Goal: Information Seeking & Learning: Learn about a topic

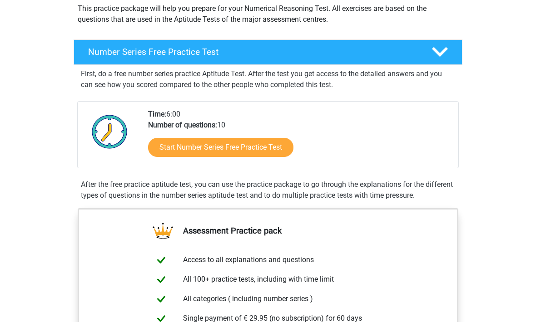
scroll to position [107, 0]
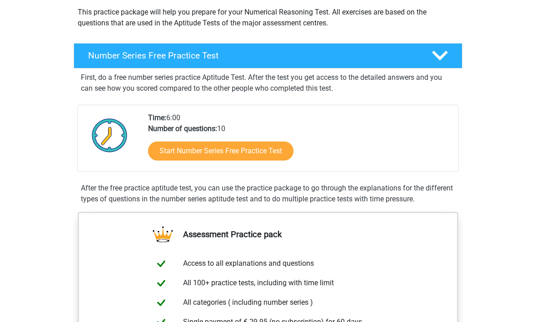
click at [284, 149] on link "Start Number Series Free Practice Test" at bounding box center [220, 151] width 145 height 19
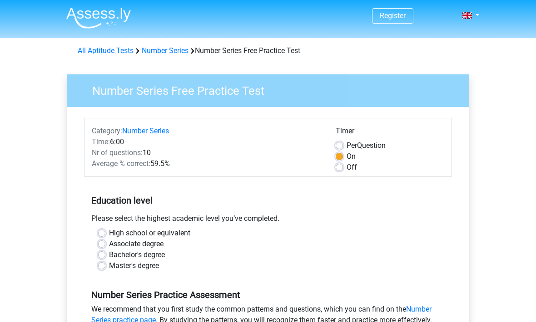
click at [346, 167] on label "Off" at bounding box center [351, 167] width 10 height 11
click at [339, 167] on input "Off" at bounding box center [338, 166] width 7 height 9
radio input "true"
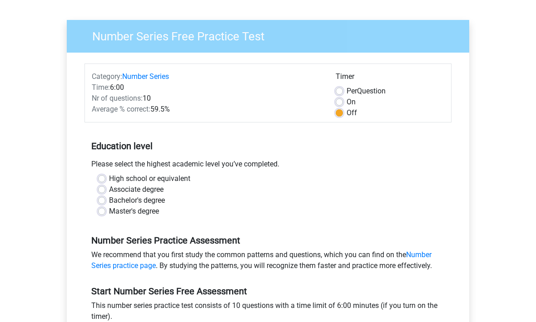
scroll to position [57, 0]
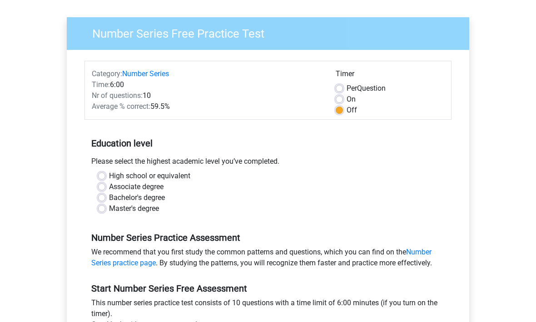
click at [172, 176] on label "High school or equivalent" at bounding box center [149, 176] width 81 height 11
click at [105, 176] on input "High school or equivalent" at bounding box center [101, 175] width 7 height 9
radio input "true"
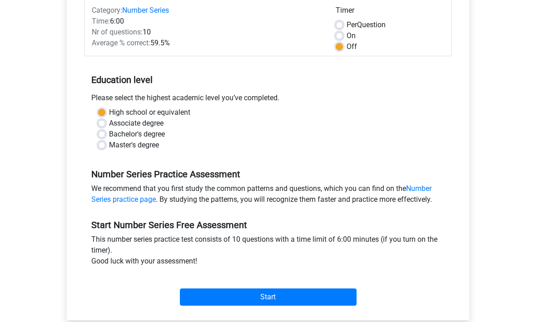
scroll to position [123, 0]
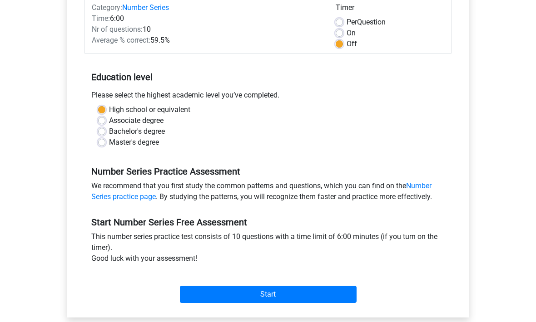
click at [298, 294] on input "Start" at bounding box center [268, 294] width 177 height 17
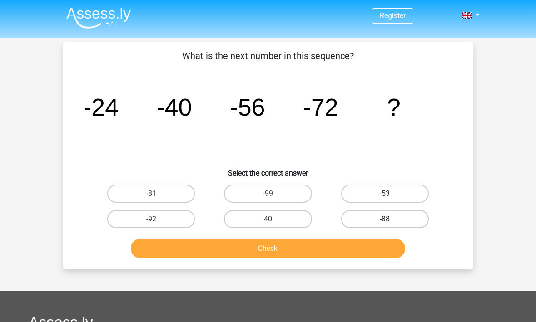
click at [381, 219] on label "-88" at bounding box center [385, 219] width 88 height 18
click at [384, 219] on input "-88" at bounding box center [387, 222] width 6 height 6
radio input "true"
click at [378, 249] on button "Check" at bounding box center [268, 248] width 275 height 19
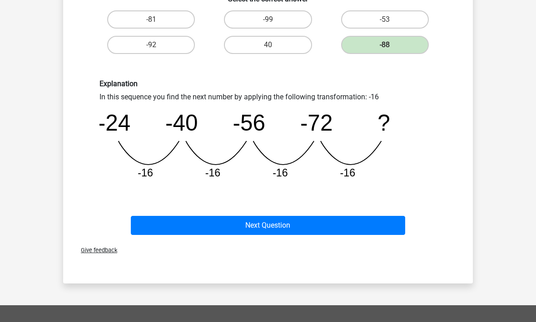
scroll to position [170, 0]
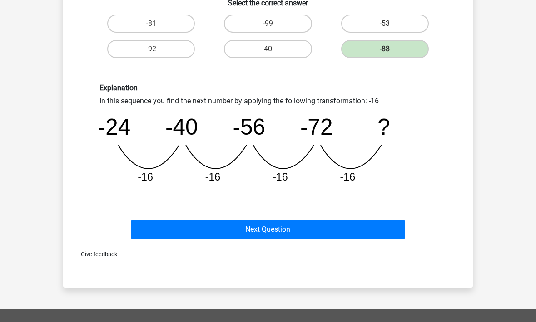
click at [389, 227] on button "Next Question" at bounding box center [268, 229] width 275 height 19
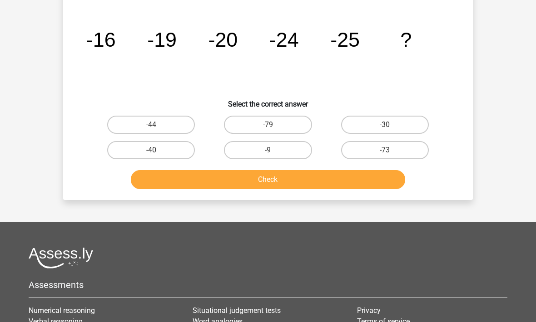
scroll to position [42, 0]
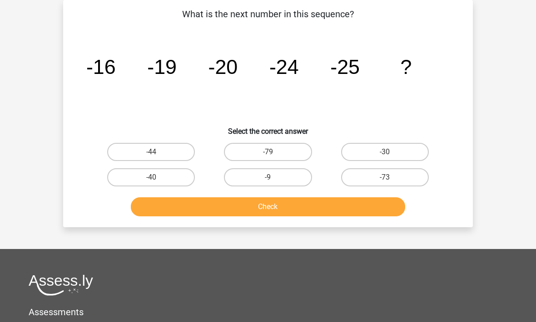
click at [391, 151] on label "-30" at bounding box center [385, 152] width 88 height 18
click at [390, 152] on input "-30" at bounding box center [387, 155] width 6 height 6
radio input "true"
click at [380, 205] on button "Check" at bounding box center [268, 206] width 275 height 19
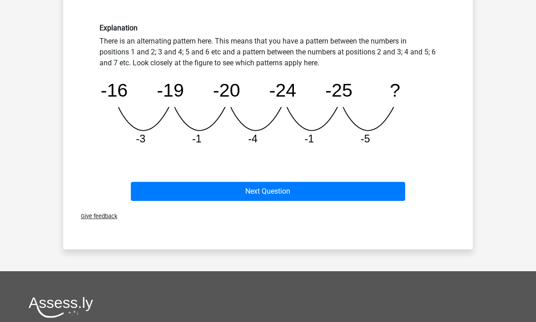
scroll to position [230, 0]
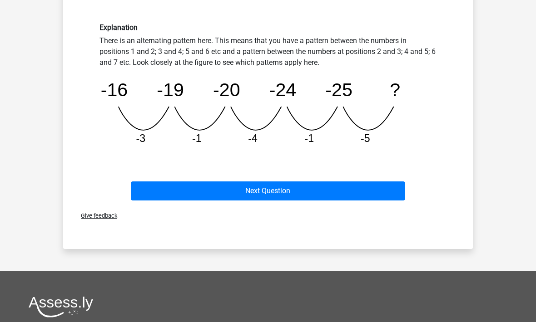
click at [283, 186] on button "Next Question" at bounding box center [268, 191] width 275 height 19
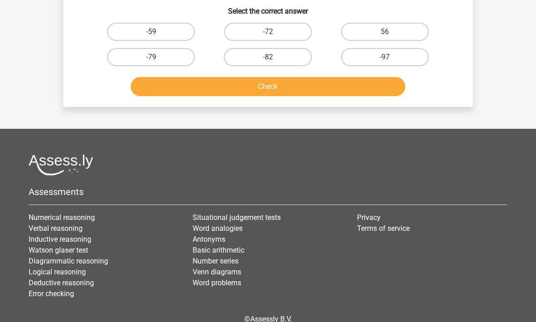
scroll to position [42, 0]
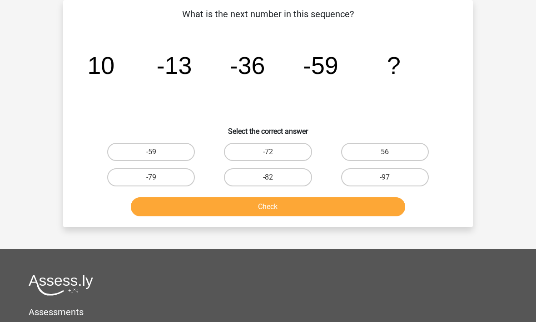
click at [288, 181] on label "-82" at bounding box center [268, 177] width 88 height 18
click at [274, 181] on input "-82" at bounding box center [271, 180] width 6 height 6
radio input "true"
click at [308, 206] on button "Check" at bounding box center [268, 206] width 275 height 19
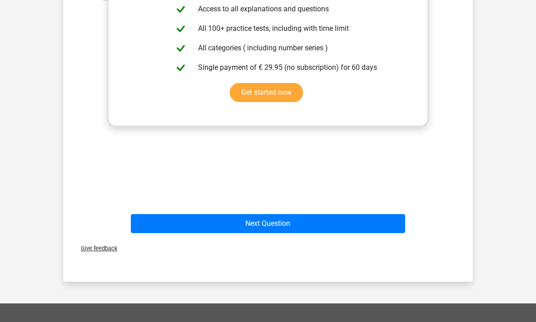
scroll to position [347, 0]
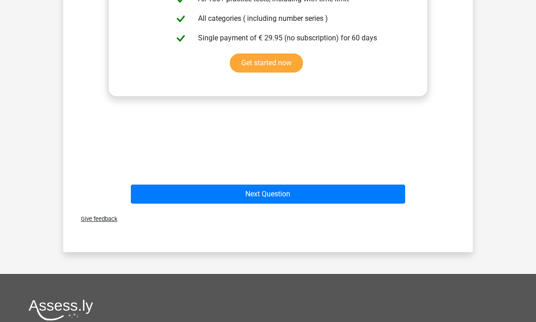
click at [356, 193] on button "Next Question" at bounding box center [268, 194] width 275 height 19
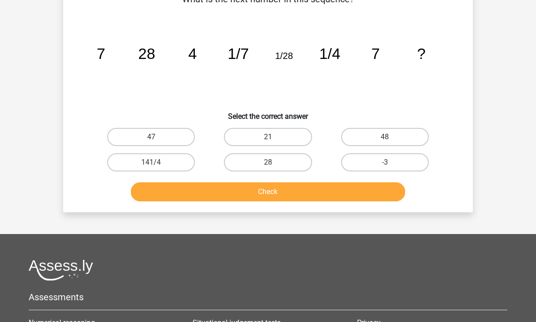
scroll to position [42, 0]
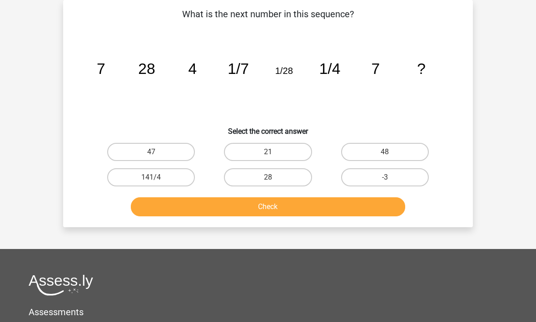
click at [518, 103] on div "Register Nederlands English" at bounding box center [268, 223] width 536 height 531
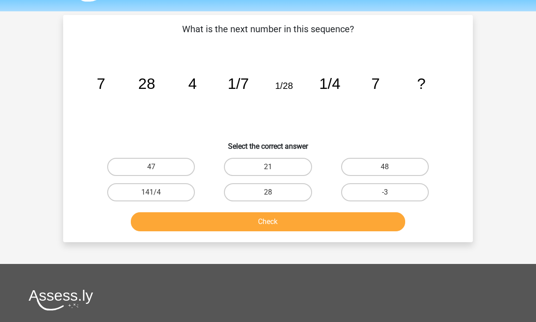
scroll to position [29, 0]
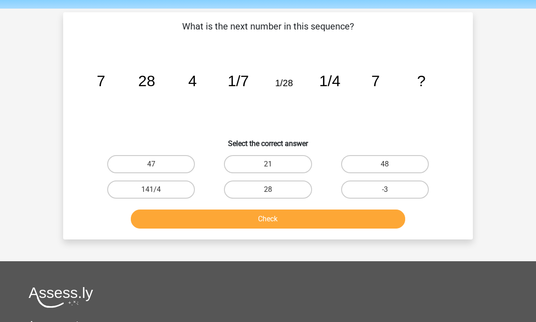
click at [292, 185] on label "28" at bounding box center [268, 190] width 88 height 18
click at [274, 190] on input "28" at bounding box center [271, 193] width 6 height 6
radio input "true"
click at [319, 216] on button "Check" at bounding box center [268, 219] width 275 height 19
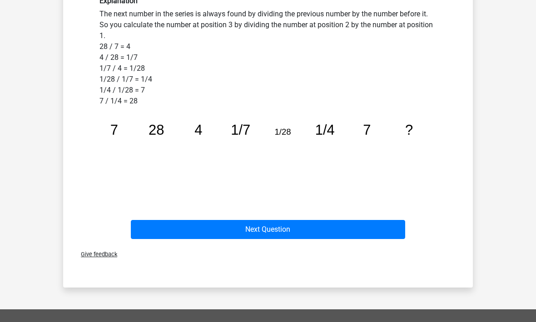
scroll to position [265, 0]
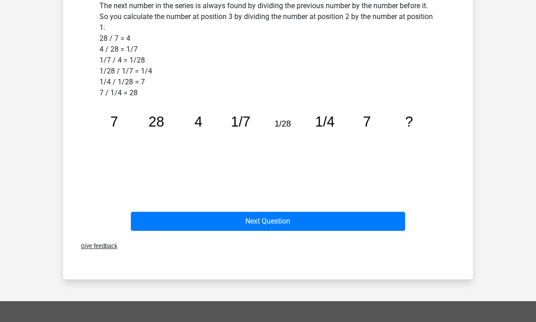
click at [330, 225] on button "Next Question" at bounding box center [268, 221] width 275 height 19
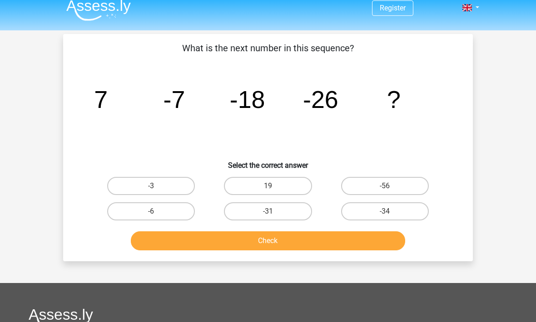
scroll to position [0, 0]
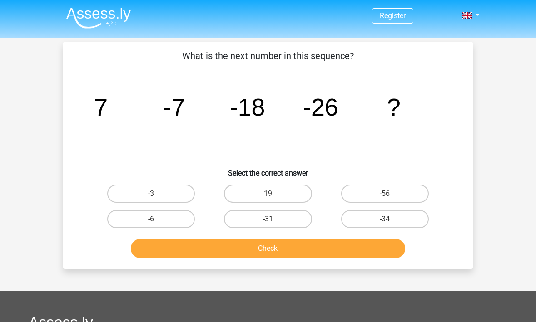
click at [285, 214] on label "-31" at bounding box center [268, 219] width 88 height 18
click at [274, 219] on input "-31" at bounding box center [271, 222] width 6 height 6
radio input "true"
click at [301, 250] on button "Check" at bounding box center [268, 248] width 275 height 19
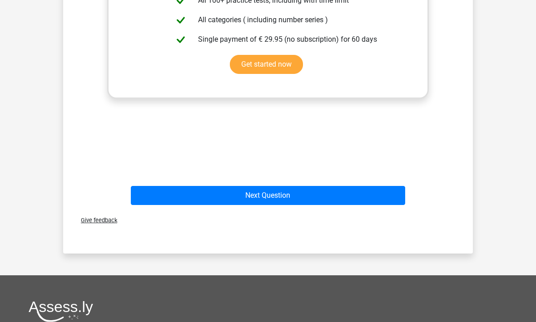
click at [341, 199] on button "Next Question" at bounding box center [268, 195] width 275 height 19
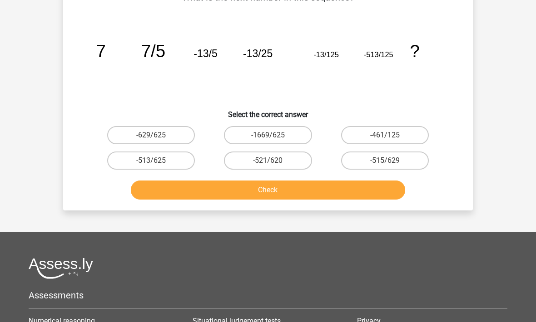
scroll to position [42, 0]
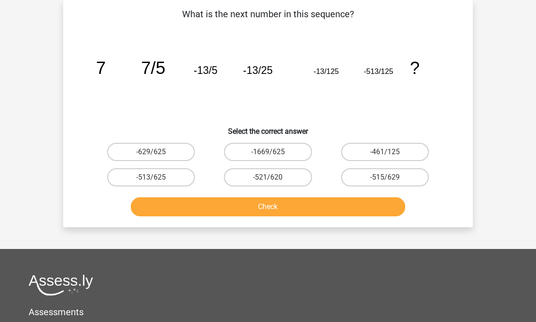
click at [161, 180] on label "-513/625" at bounding box center [151, 177] width 88 height 18
click at [157, 180] on input "-513/625" at bounding box center [154, 180] width 6 height 6
radio input "true"
click at [177, 210] on button "Check" at bounding box center [268, 206] width 275 height 19
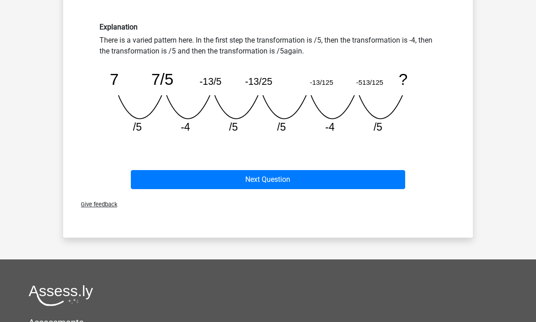
click at [383, 184] on button "Next Question" at bounding box center [268, 179] width 275 height 19
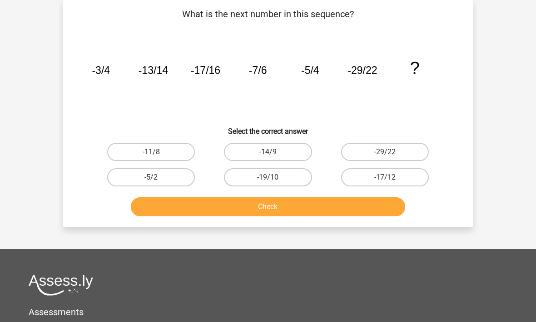
click at [293, 181] on label "-19/10" at bounding box center [268, 177] width 88 height 18
click at [274, 181] on input "-19/10" at bounding box center [271, 180] width 6 height 6
radio input "true"
click at [301, 210] on button "Check" at bounding box center [268, 206] width 275 height 19
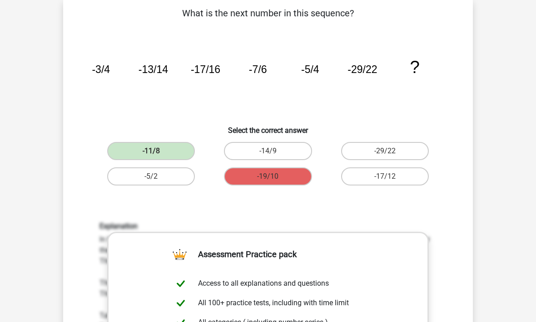
scroll to position [43, 0]
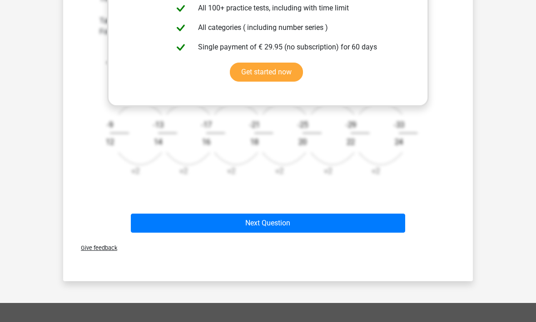
click at [382, 226] on button "Next Question" at bounding box center [268, 223] width 275 height 19
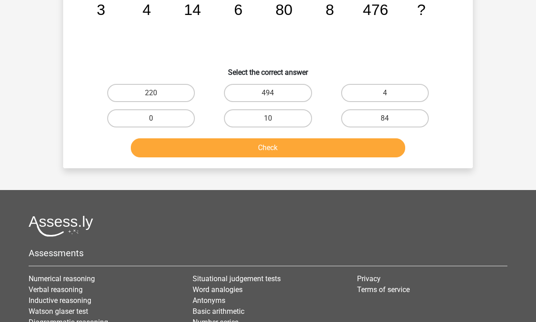
scroll to position [42, 0]
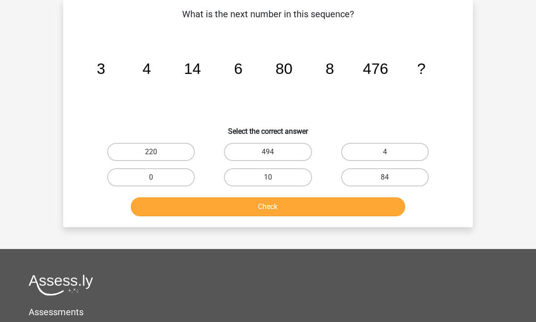
click at [286, 179] on label "10" at bounding box center [268, 177] width 88 height 18
click at [274, 179] on input "10" at bounding box center [271, 180] width 6 height 6
radio input "true"
click at [283, 213] on button "Check" at bounding box center [268, 206] width 275 height 19
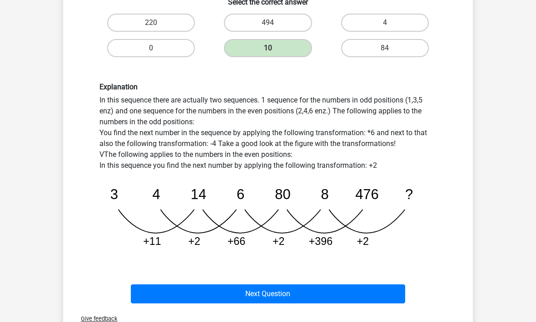
scroll to position [174, 0]
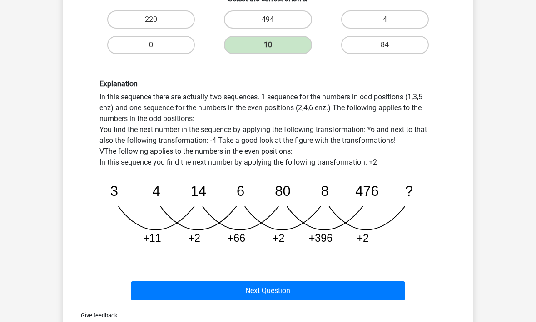
click at [368, 295] on button "Next Question" at bounding box center [268, 291] width 275 height 19
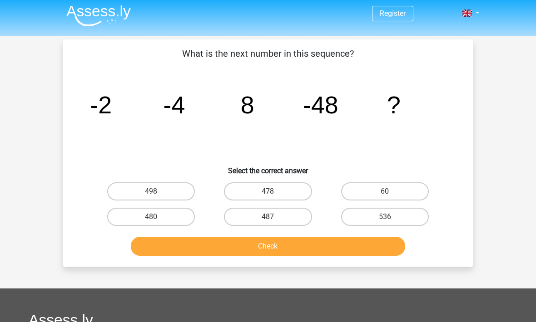
scroll to position [2, 0]
click at [166, 193] on label "498" at bounding box center [151, 192] width 88 height 18
click at [157, 193] on input "498" at bounding box center [154, 195] width 6 height 6
radio input "true"
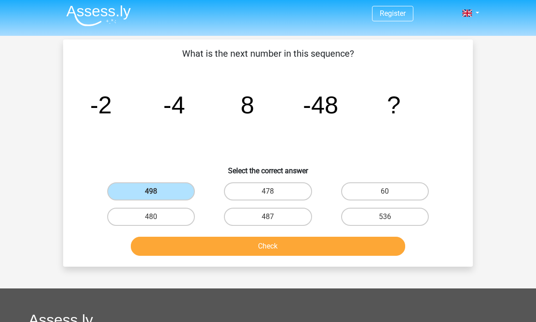
click at [216, 251] on button "Check" at bounding box center [268, 246] width 275 height 19
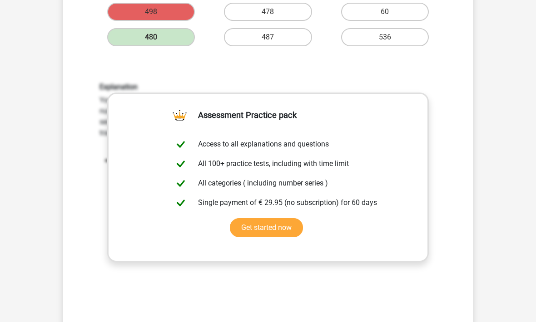
scroll to position [183, 0]
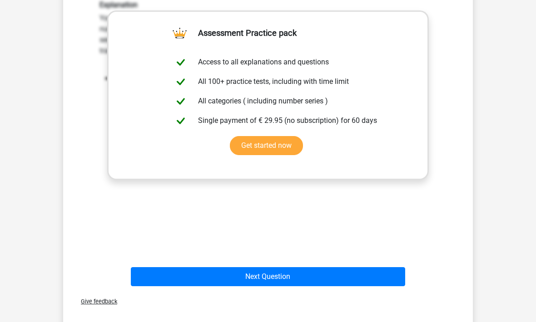
click at [357, 283] on button "Next Question" at bounding box center [268, 276] width 275 height 19
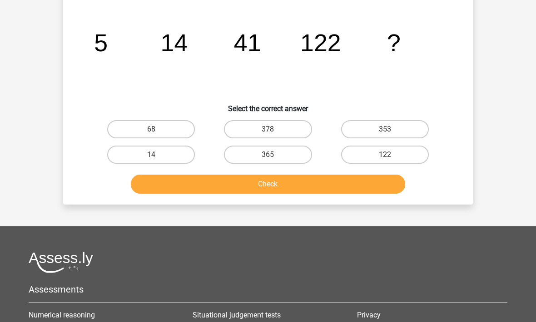
scroll to position [42, 0]
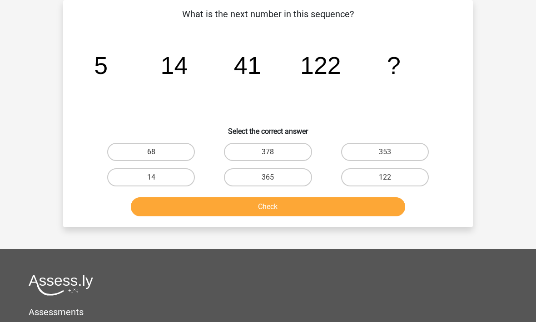
click at [396, 181] on label "122" at bounding box center [385, 177] width 88 height 18
click at [390, 181] on input "122" at bounding box center [387, 180] width 6 height 6
radio input "true"
click at [384, 203] on button "Check" at bounding box center [268, 206] width 275 height 19
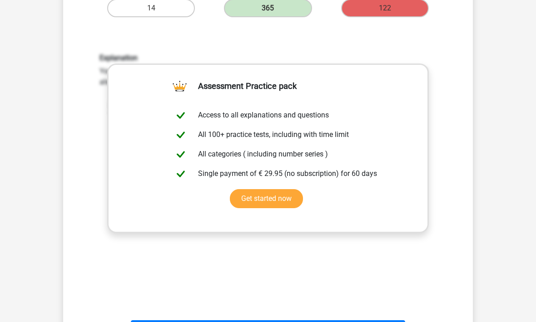
scroll to position [214, 0]
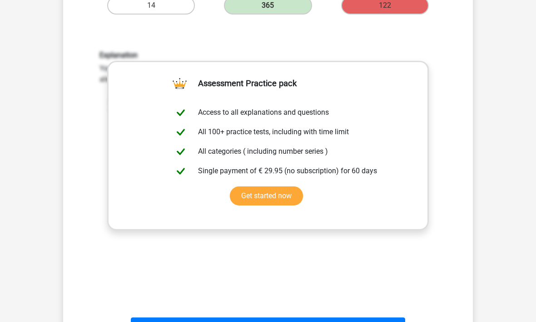
click at [354, 322] on button "Results" at bounding box center [268, 327] width 275 height 19
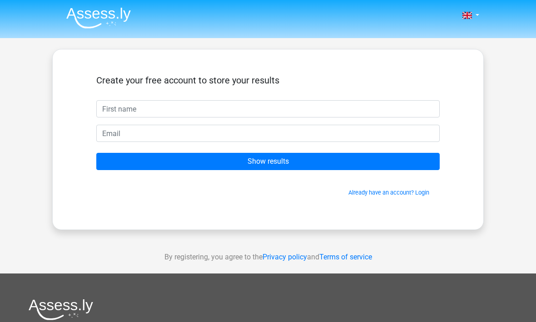
click at [421, 165] on input "Show results" at bounding box center [267, 161] width 343 height 17
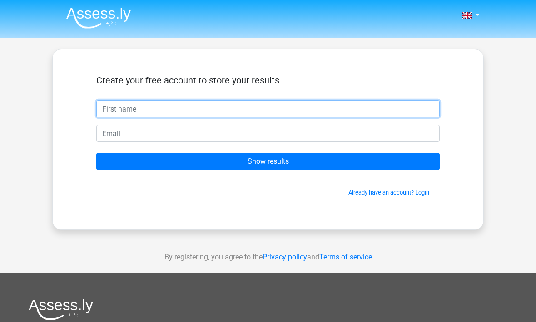
type input "Lucien"
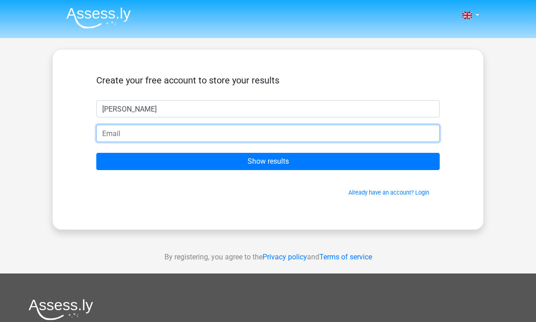
type input "lucienmounier28@gmail.com"
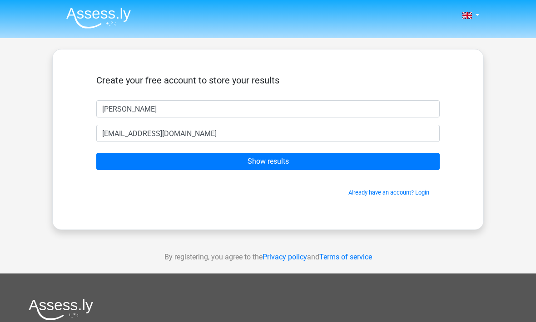
click at [383, 165] on input "Show results" at bounding box center [267, 161] width 343 height 17
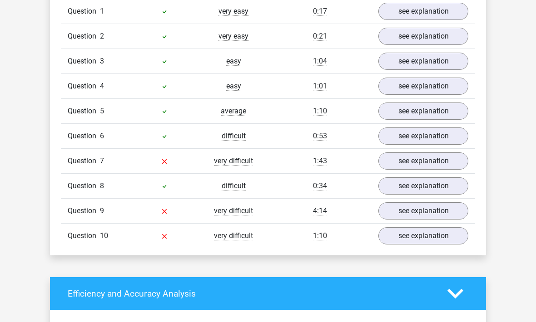
scroll to position [743, 0]
click at [437, 214] on link "see explanation" at bounding box center [423, 210] width 90 height 17
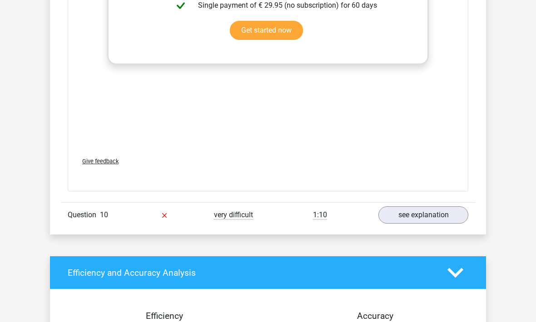
scroll to position [1317, 0]
click at [439, 218] on link "see explanation" at bounding box center [423, 214] width 90 height 17
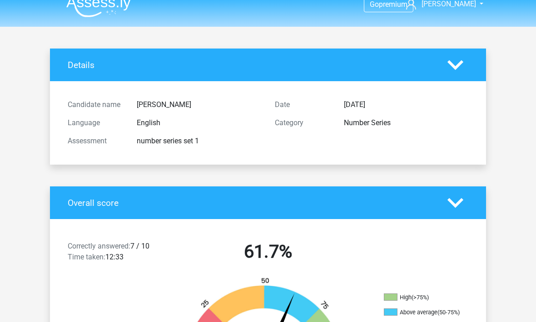
scroll to position [0, 0]
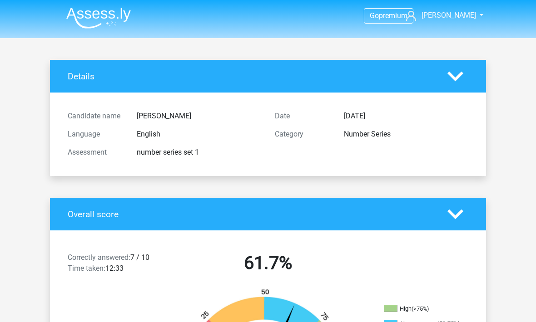
click at [458, 19] on span "[PERSON_NAME]" at bounding box center [448, 15] width 54 height 9
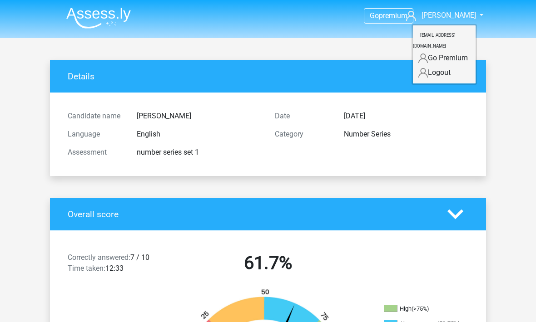
click at [461, 20] on link "[PERSON_NAME]" at bounding box center [439, 15] width 74 height 11
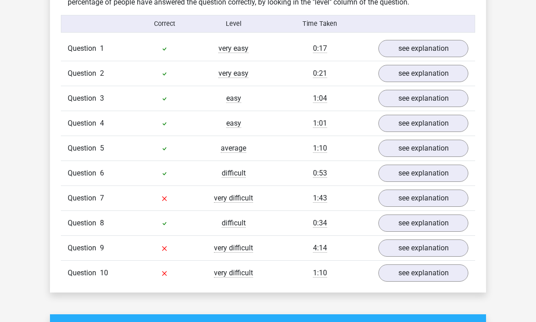
scroll to position [706, 0]
click at [420, 253] on link "see explanation" at bounding box center [423, 248] width 90 height 17
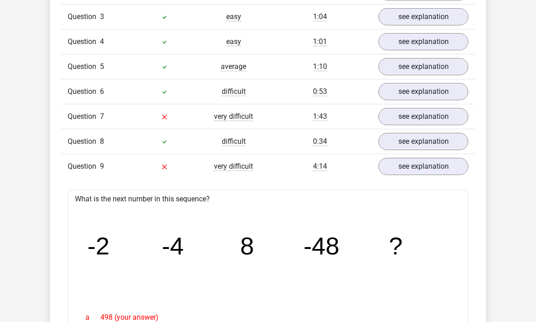
scroll to position [789, 0]
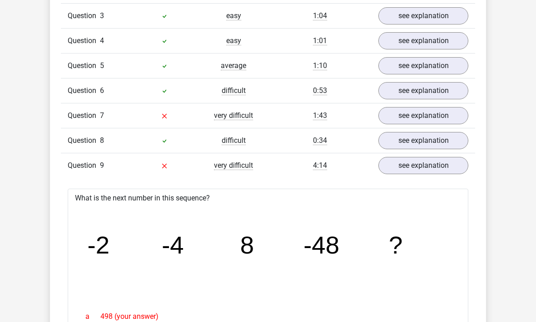
click at [413, 115] on link "see explanation" at bounding box center [423, 115] width 90 height 17
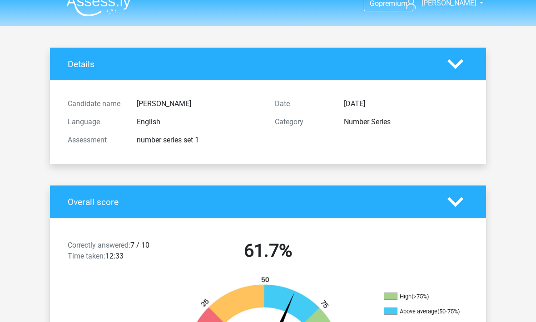
scroll to position [0, 0]
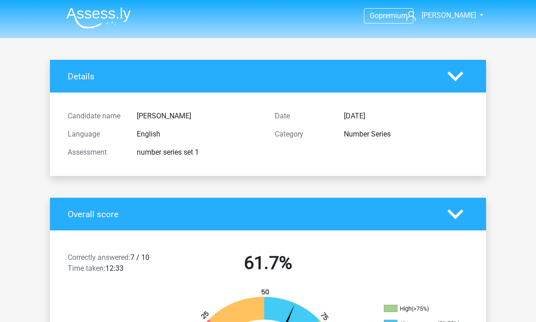
click at [117, 19] on img at bounding box center [98, 17] width 64 height 21
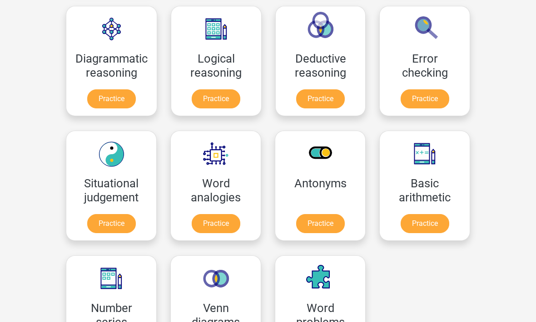
scroll to position [269, 0]
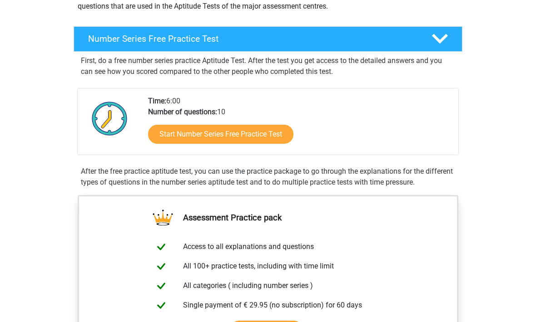
scroll to position [123, 0]
click at [250, 136] on link "Start Number Series Free Practice Test" at bounding box center [220, 134] width 145 height 19
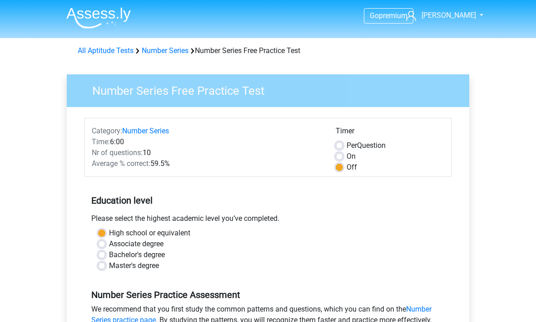
click at [365, 147] on label "Per Question" at bounding box center [365, 145] width 39 height 11
click at [343, 147] on input "Per Question" at bounding box center [338, 144] width 7 height 9
radio input "true"
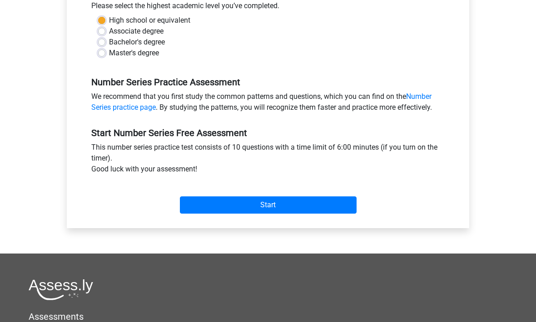
scroll to position [256, 0]
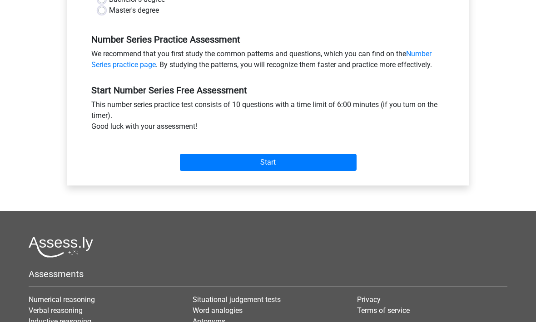
click at [334, 165] on input "Start" at bounding box center [268, 162] width 177 height 17
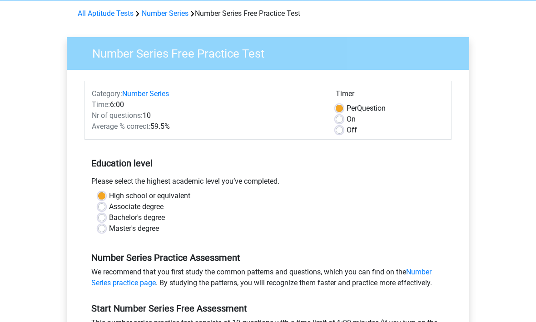
scroll to position [0, 0]
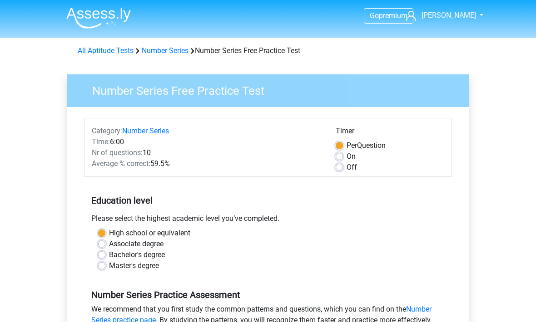
click at [346, 166] on label "Off" at bounding box center [351, 167] width 10 height 11
click at [342, 166] on input "Off" at bounding box center [338, 166] width 7 height 9
radio input "true"
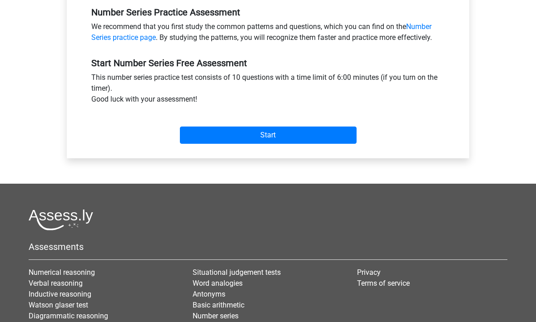
scroll to position [282, 0]
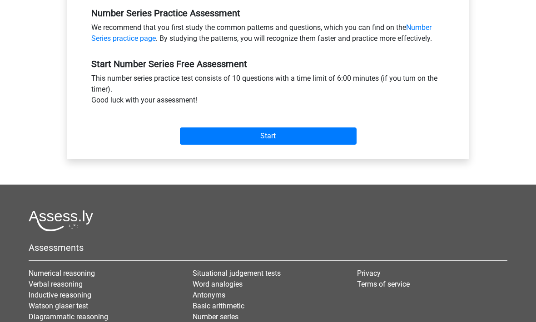
click at [344, 138] on input "Start" at bounding box center [268, 136] width 177 height 17
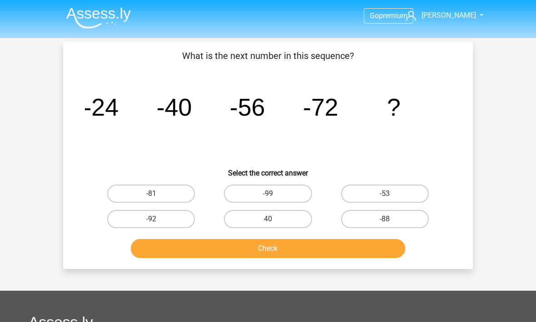
click at [406, 223] on label "-88" at bounding box center [385, 219] width 88 height 18
click at [390, 223] on input "-88" at bounding box center [387, 222] width 6 height 6
radio input "true"
click at [382, 251] on button "Check" at bounding box center [268, 248] width 275 height 19
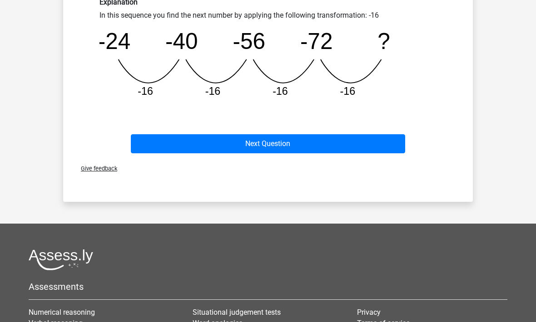
click at [383, 147] on button "Next Question" at bounding box center [268, 143] width 275 height 19
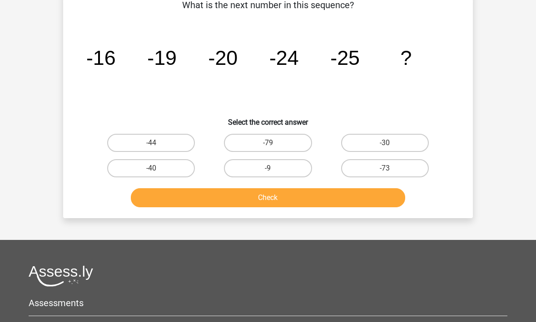
scroll to position [42, 0]
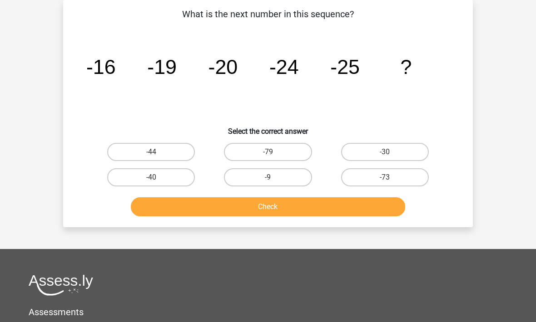
click at [412, 152] on label "-30" at bounding box center [385, 152] width 88 height 18
click at [390, 152] on input "-30" at bounding box center [387, 155] width 6 height 6
radio input "true"
click at [360, 202] on button "Check" at bounding box center [268, 206] width 275 height 19
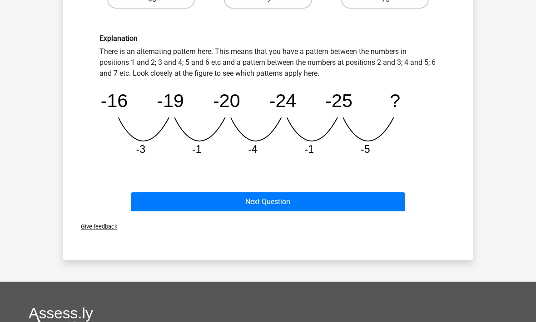
click at [388, 206] on button "Next Question" at bounding box center [268, 201] width 275 height 19
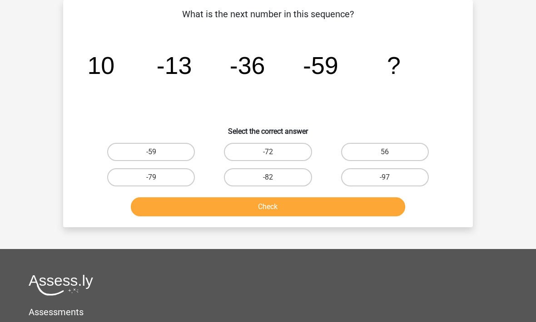
click at [290, 158] on label "-72" at bounding box center [268, 152] width 88 height 18
click at [274, 158] on input "-72" at bounding box center [271, 155] width 6 height 6
radio input "true"
click at [327, 211] on button "Check" at bounding box center [268, 206] width 275 height 19
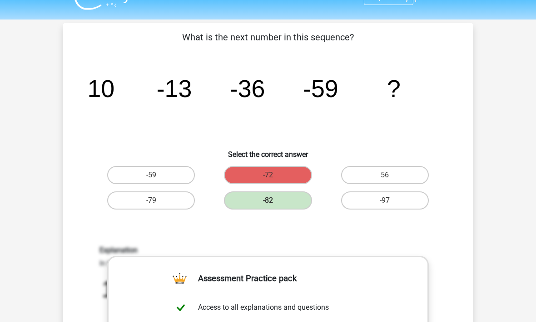
scroll to position [0, 0]
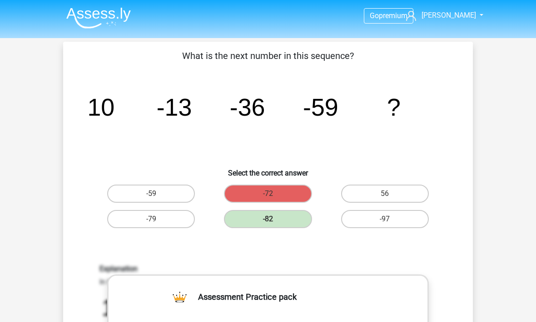
click at [98, 23] on img at bounding box center [98, 17] width 64 height 21
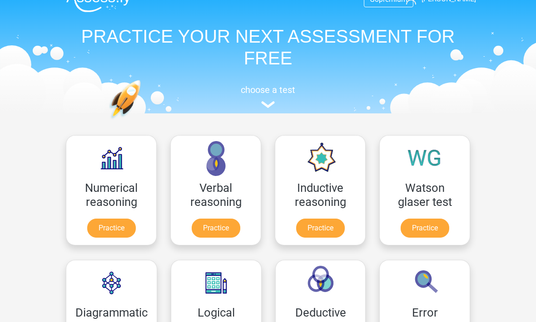
scroll to position [16, 0]
click at [118, 220] on link "Practice" at bounding box center [111, 228] width 49 height 19
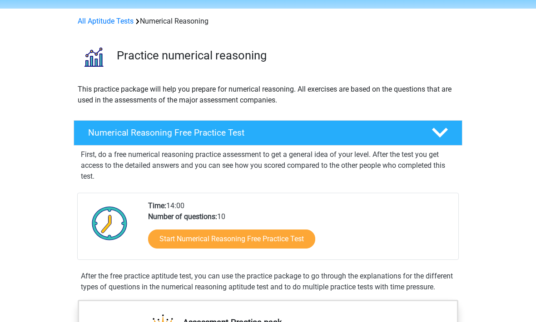
click at [442, 135] on icon at bounding box center [440, 133] width 16 height 16
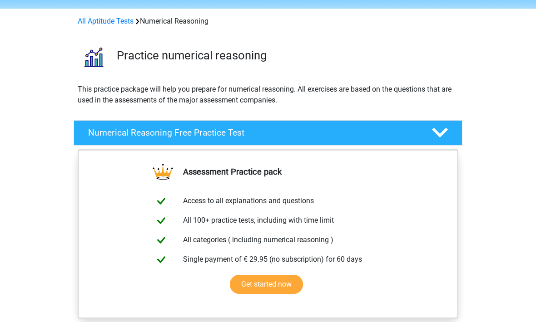
click at [439, 138] on icon at bounding box center [440, 133] width 16 height 16
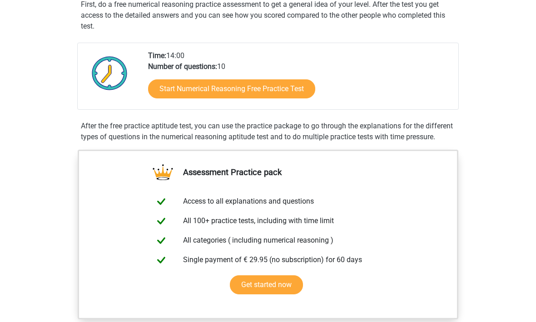
scroll to position [180, 0]
click at [293, 89] on link "Start Numerical Reasoning Free Practice Test" at bounding box center [231, 88] width 167 height 19
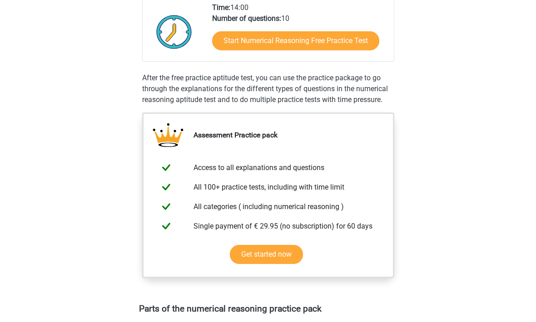
scroll to position [210, 0]
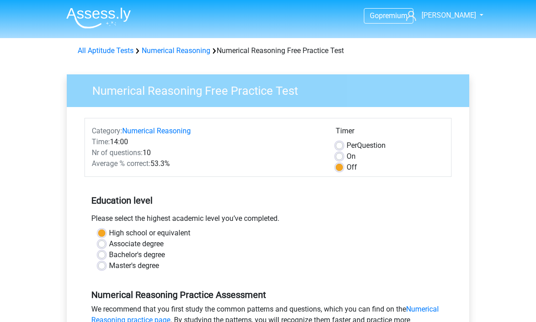
click at [346, 159] on label "On" at bounding box center [350, 156] width 9 height 11
click at [339, 159] on input "On" at bounding box center [338, 155] width 7 height 9
radio input "true"
click at [346, 169] on label "Off" at bounding box center [351, 167] width 10 height 11
click at [340, 169] on input "Off" at bounding box center [338, 166] width 7 height 9
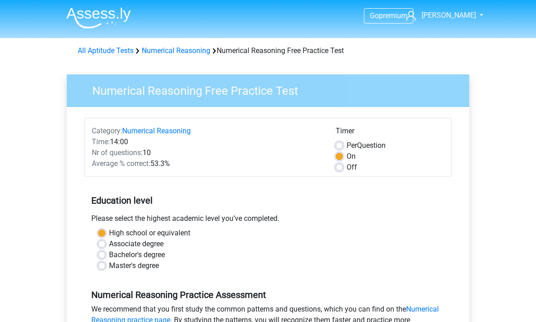
radio input "true"
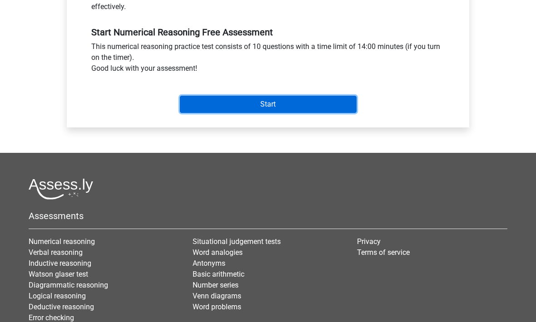
scroll to position [324, 0]
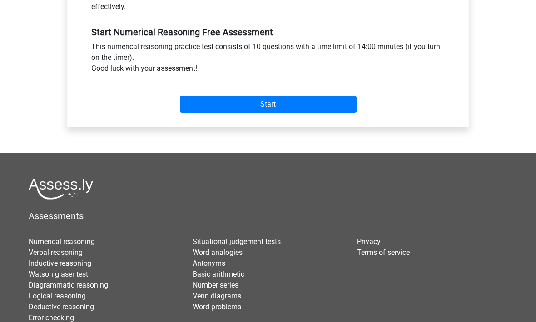
click at [345, 106] on input "Start" at bounding box center [268, 104] width 177 height 17
